Goal: Obtain resource: Download file/media

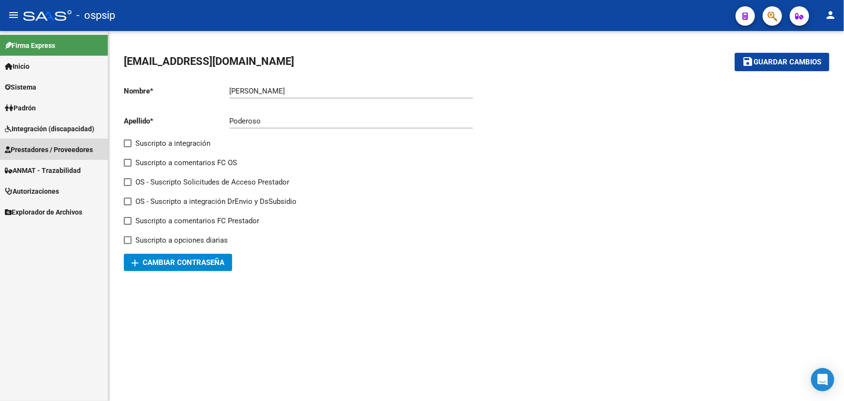
click at [57, 155] on link "Prestadores / Proveedores" at bounding box center [54, 149] width 108 height 21
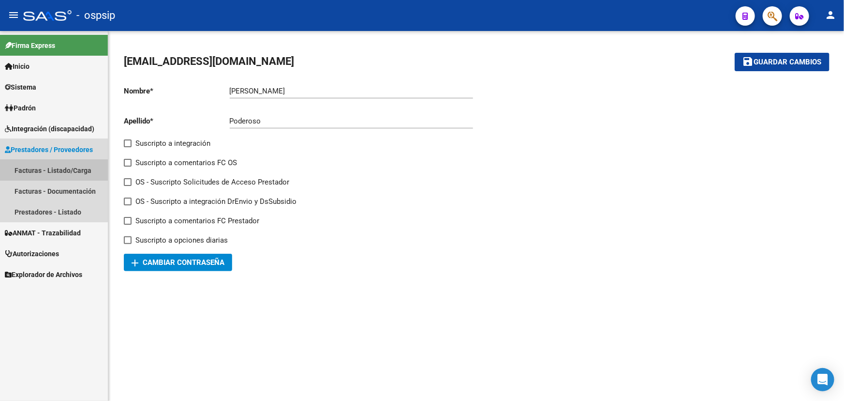
click at [64, 167] on link "Facturas - Listado/Carga" at bounding box center [54, 170] width 108 height 21
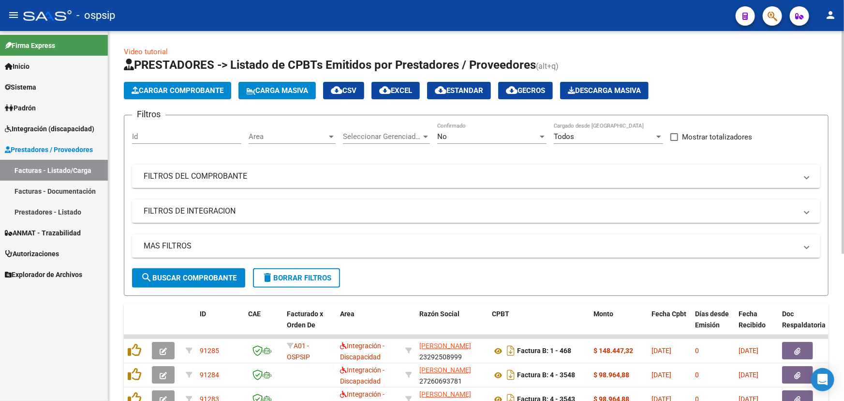
drag, startPoint x: 238, startPoint y: 179, endPoint x: 232, endPoint y: 209, distance: 30.5
click at [237, 179] on mat-panel-title "FILTROS DEL COMPROBANTE" at bounding box center [471, 176] width 654 height 11
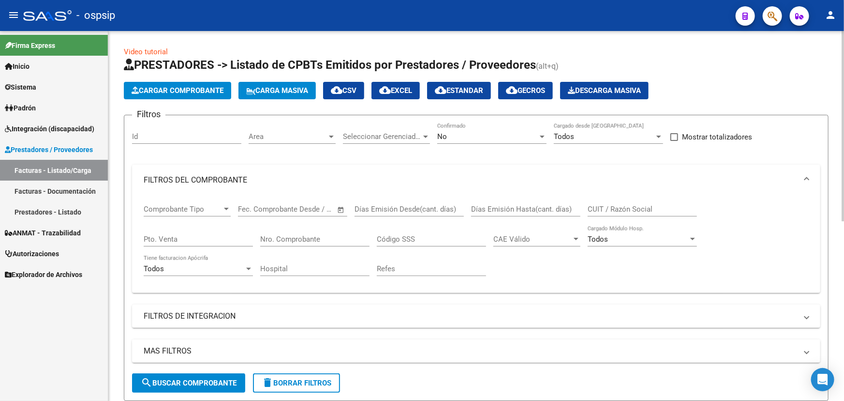
click at [279, 235] on input "Nro. Comprobante" at bounding box center [314, 239] width 109 height 9
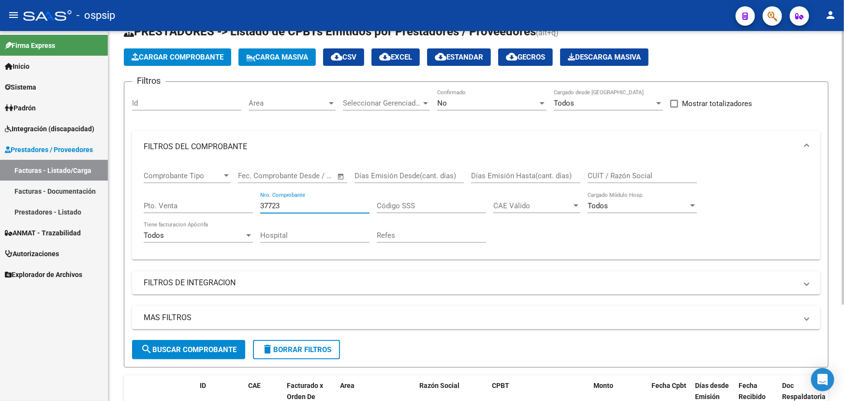
scroll to position [131, 0]
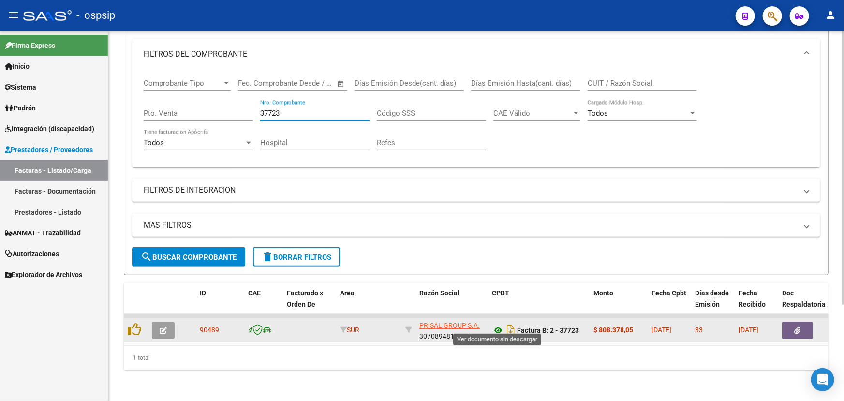
type input "37723"
click at [498, 324] on icon at bounding box center [498, 330] width 13 height 12
click at [790, 321] on button "button" at bounding box center [797, 329] width 31 height 17
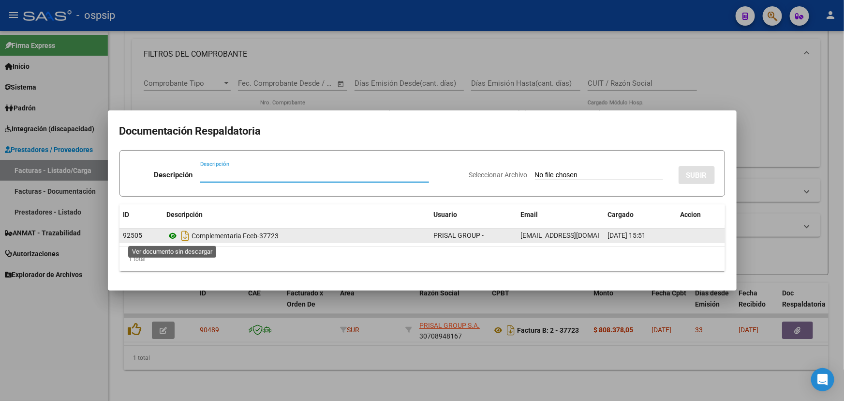
click at [170, 234] on icon at bounding box center [173, 236] width 13 height 12
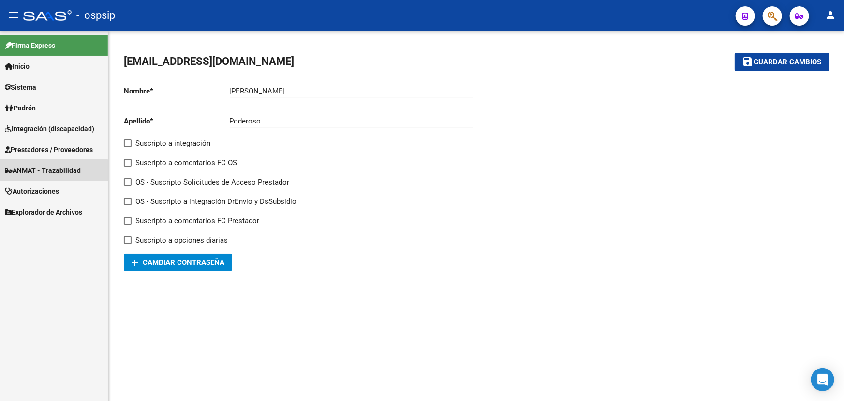
click at [39, 170] on span "ANMAT - Trazabilidad" at bounding box center [43, 170] width 76 height 11
